Goal: Information Seeking & Learning: Learn about a topic

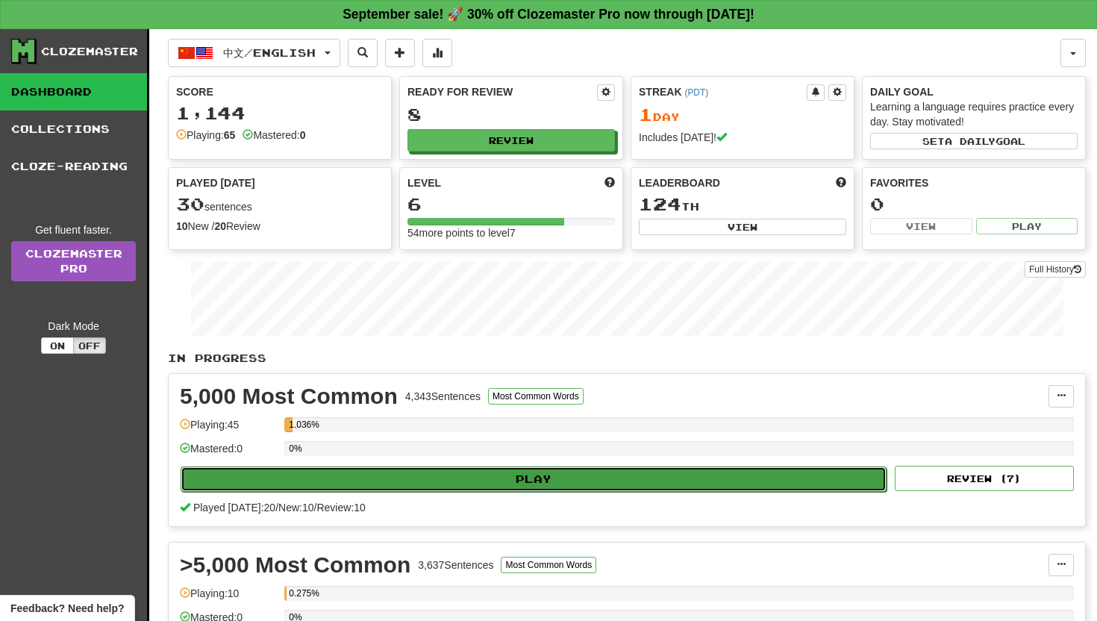
click at [521, 475] on button "Play" at bounding box center [534, 478] width 706 height 25
select select "**"
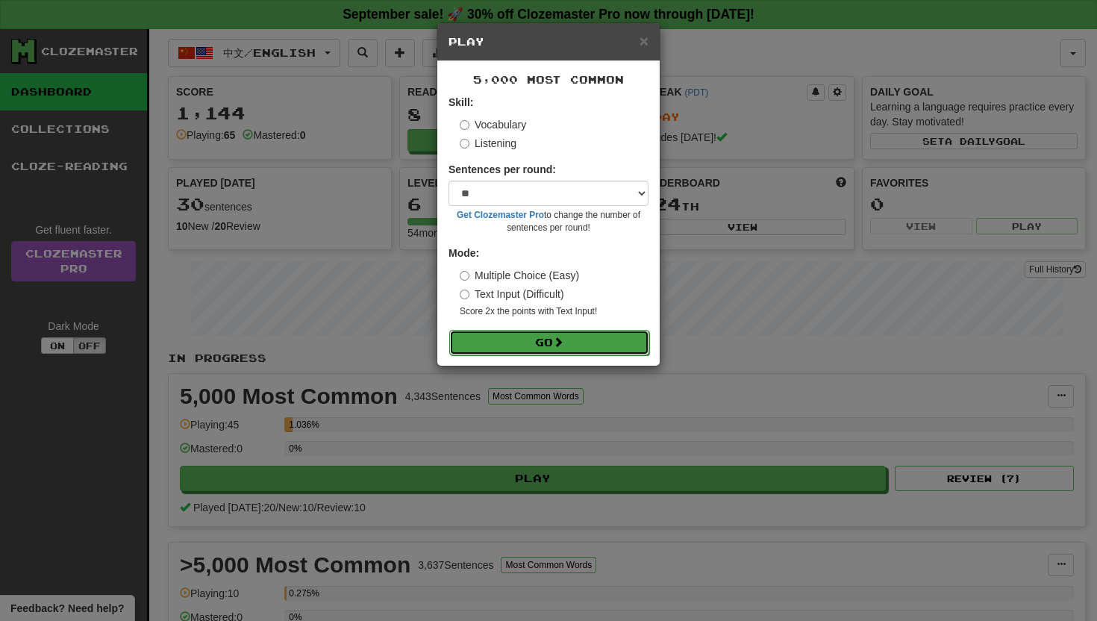
click at [535, 337] on button "Go" at bounding box center [549, 342] width 200 height 25
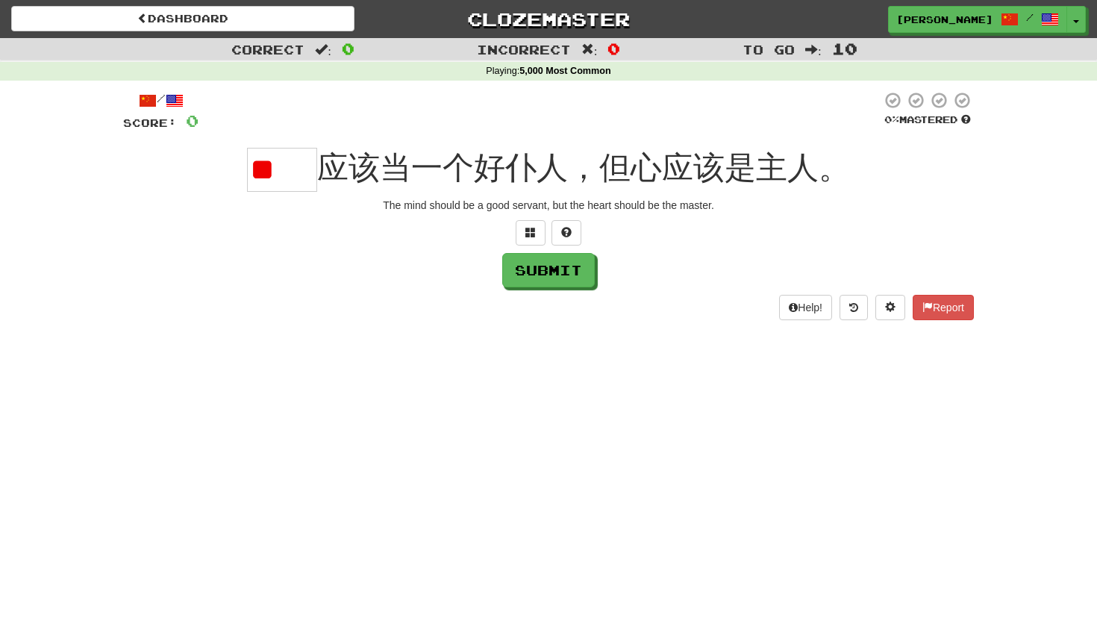
type input "*"
